Goal: Transaction & Acquisition: Purchase product/service

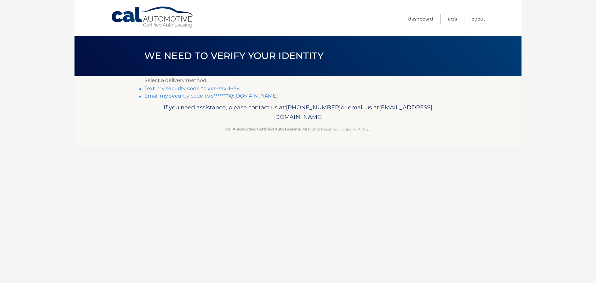
click at [203, 88] on link "Text my security code to xxx-xxx-1658" at bounding box center [191, 88] width 95 height 6
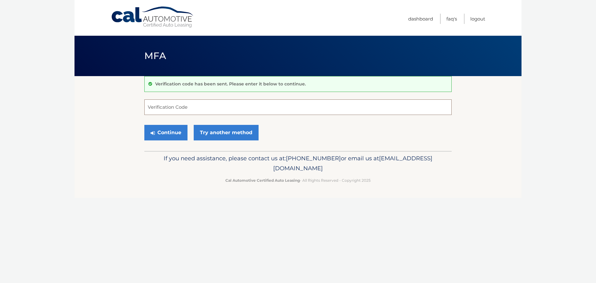
drag, startPoint x: 180, startPoint y: 105, endPoint x: 183, endPoint y: 102, distance: 4.0
click at [183, 102] on input "Verification Code" at bounding box center [297, 107] width 307 height 16
type input "159159"
click at [144, 125] on button "Continue" at bounding box center [165, 133] width 43 height 16
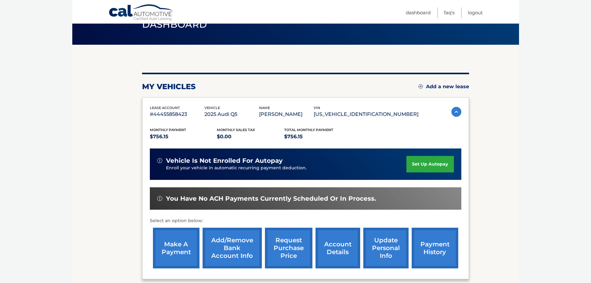
scroll to position [31, 0]
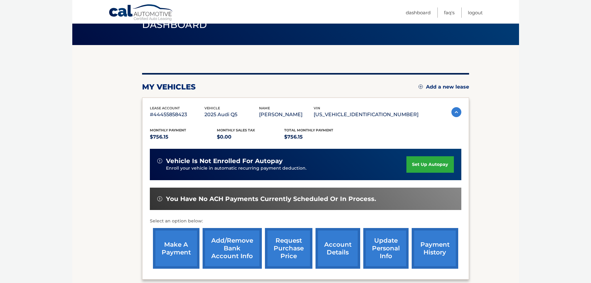
click at [174, 245] on link "make a payment" at bounding box center [176, 248] width 47 height 41
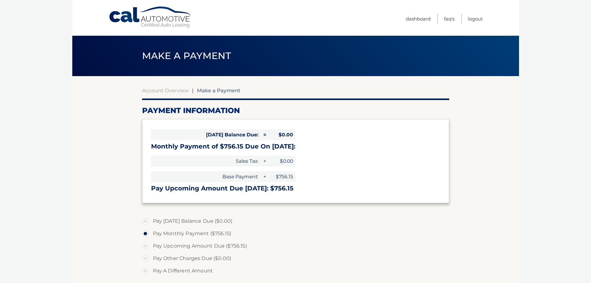
select select "ZDY4NjI4NjUtZjg2Ny00N2ZjLWJiZTQtMjczY2NjOWM2Yjc5"
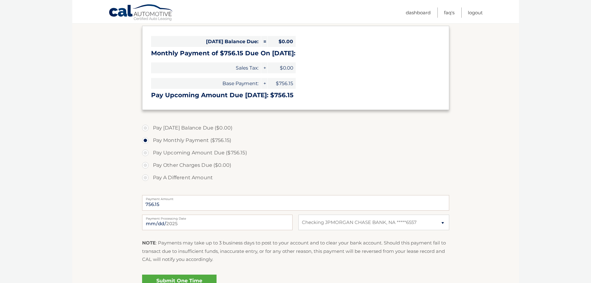
scroll to position [124, 0]
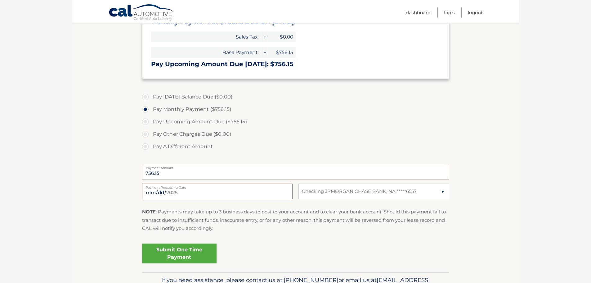
click at [225, 194] on input "2025-09-02" at bounding box center [217, 191] width 151 height 16
type input "2025-09-14"
click at [187, 254] on link "Submit One Time Payment" at bounding box center [179, 253] width 75 height 20
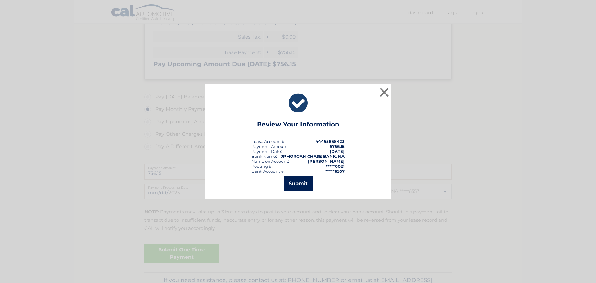
click at [300, 179] on button "Submit" at bounding box center [298, 183] width 29 height 15
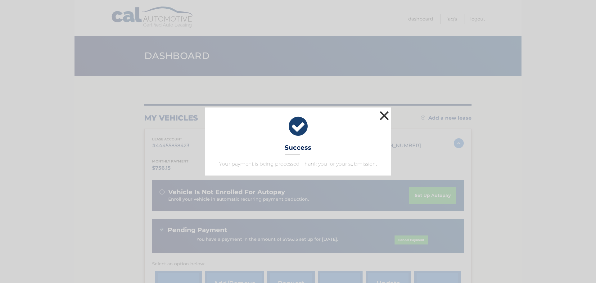
click at [383, 116] on button "×" at bounding box center [384, 115] width 12 height 12
